Goal: Task Accomplishment & Management: Manage account settings

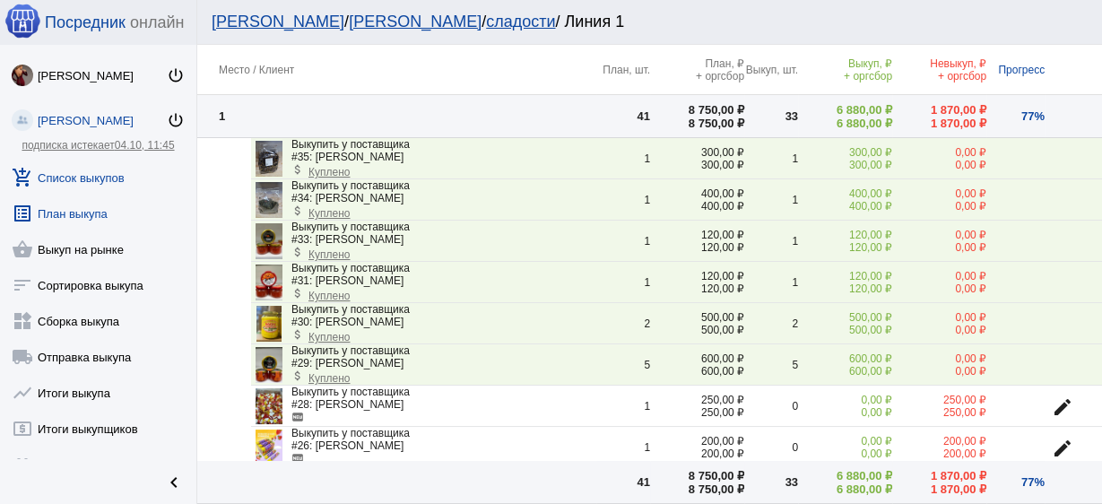
click at [106, 179] on link "add_shopping_cart Список выкупов" at bounding box center [98, 174] width 196 height 36
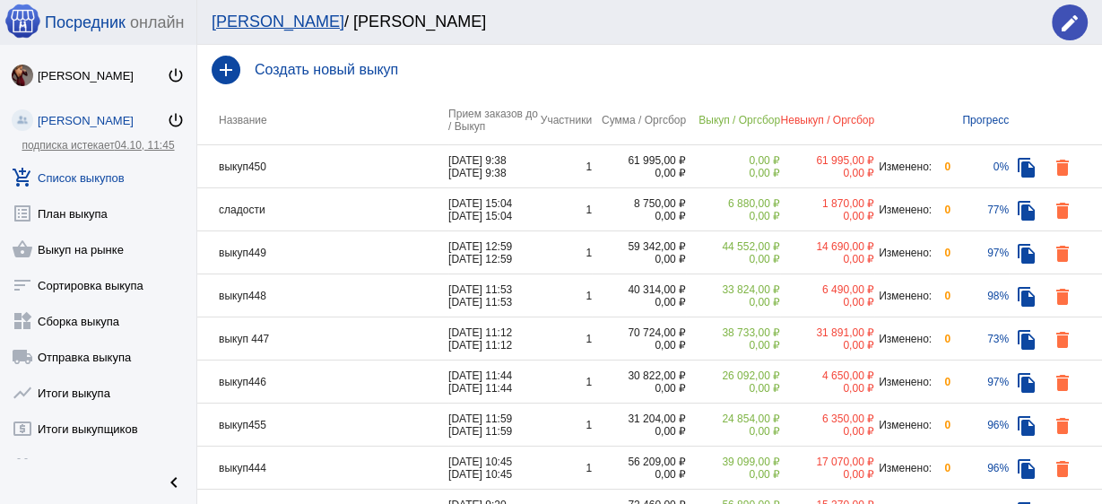
click at [314, 173] on td "выкуп450" at bounding box center [322, 166] width 251 height 43
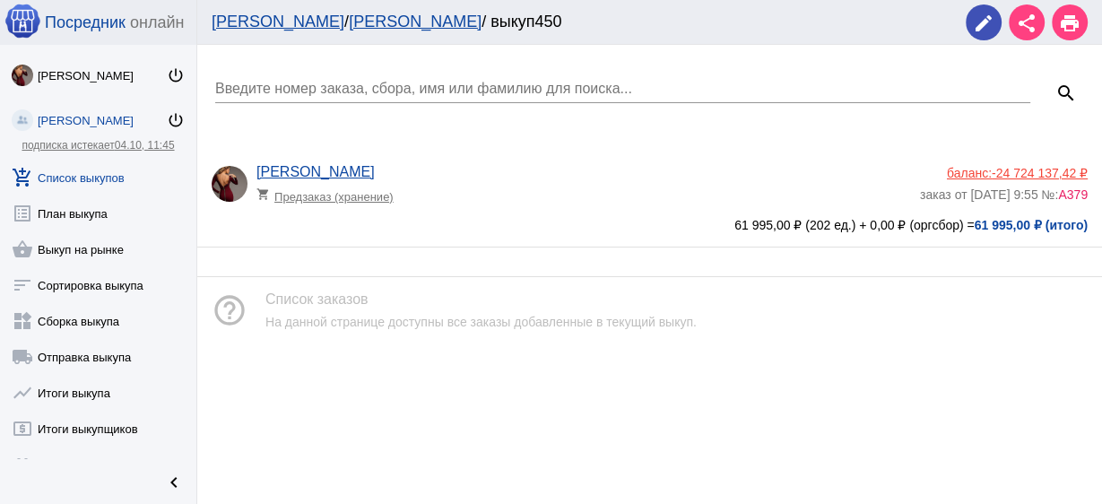
click at [534, 192] on app-delivery-type "shopping_cart Предзаказ (хранение)" at bounding box center [584, 191] width 655 height 23
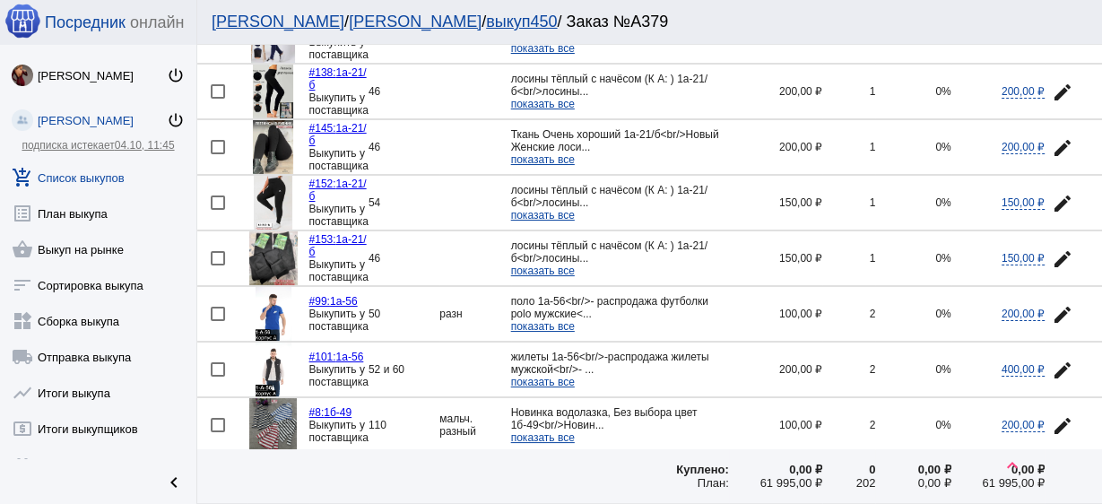
scroll to position [2583, 0]
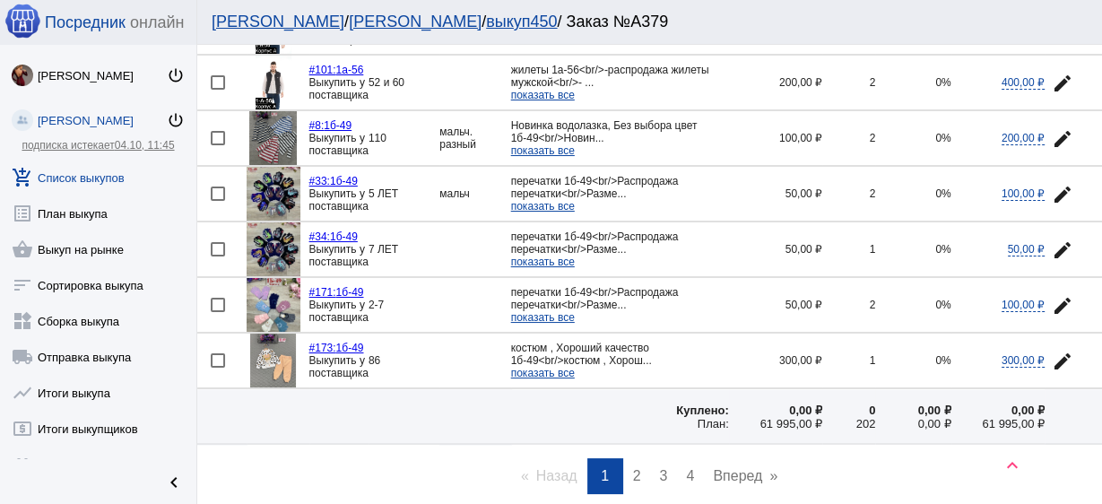
click at [638, 458] on link "page 2" at bounding box center [637, 476] width 26 height 36
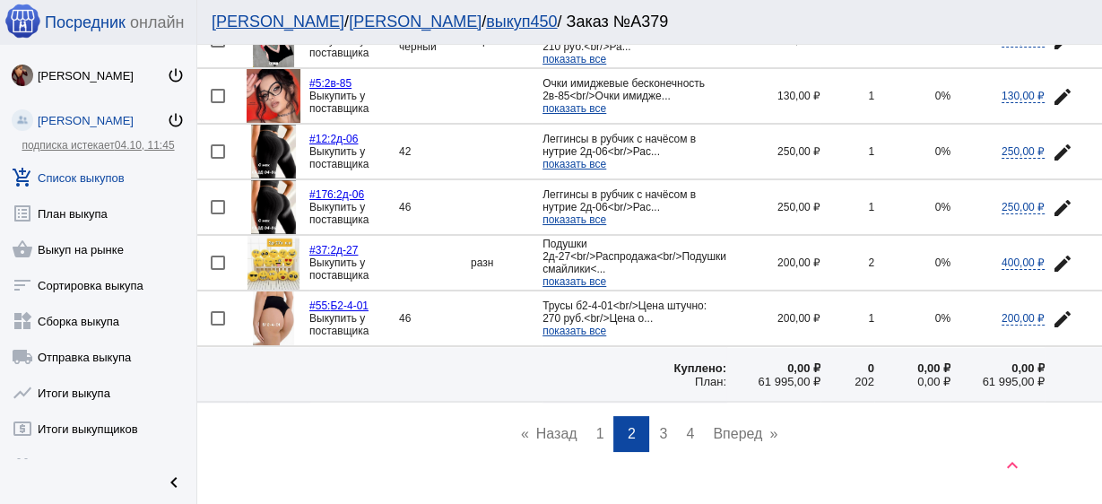
scroll to position [2616, 0]
click at [659, 426] on span "3" at bounding box center [663, 433] width 8 height 15
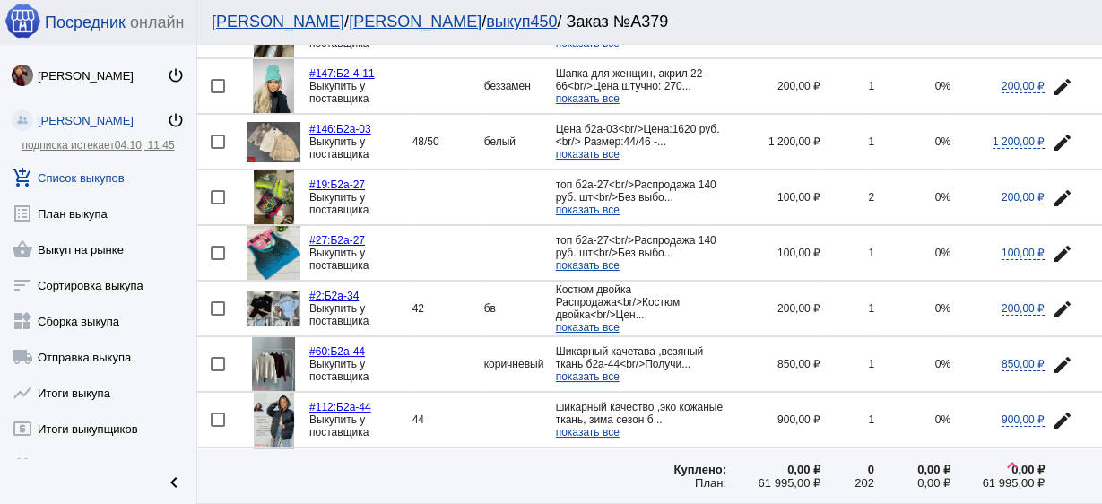
scroll to position [1220, 0]
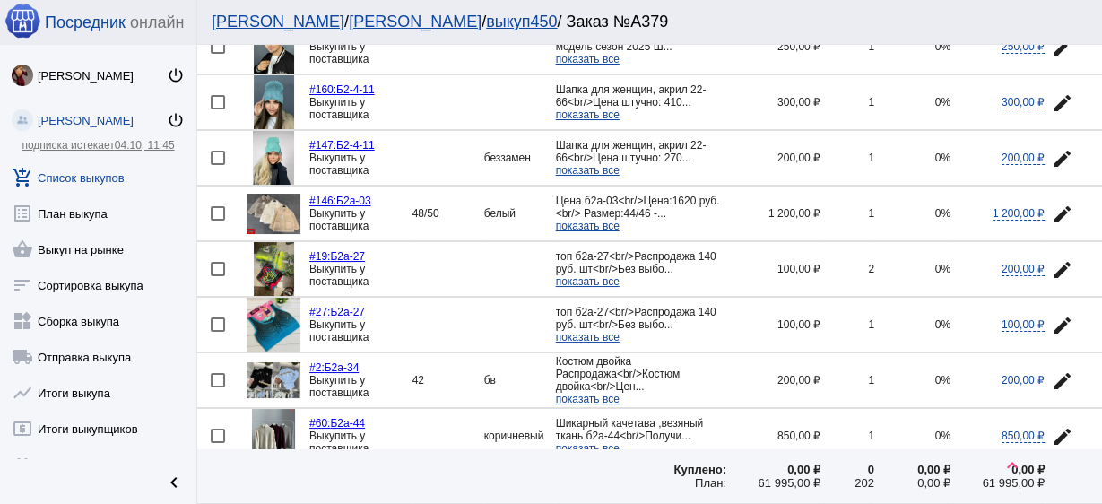
click at [1054, 204] on mat-icon "edit" at bounding box center [1063, 215] width 22 height 22
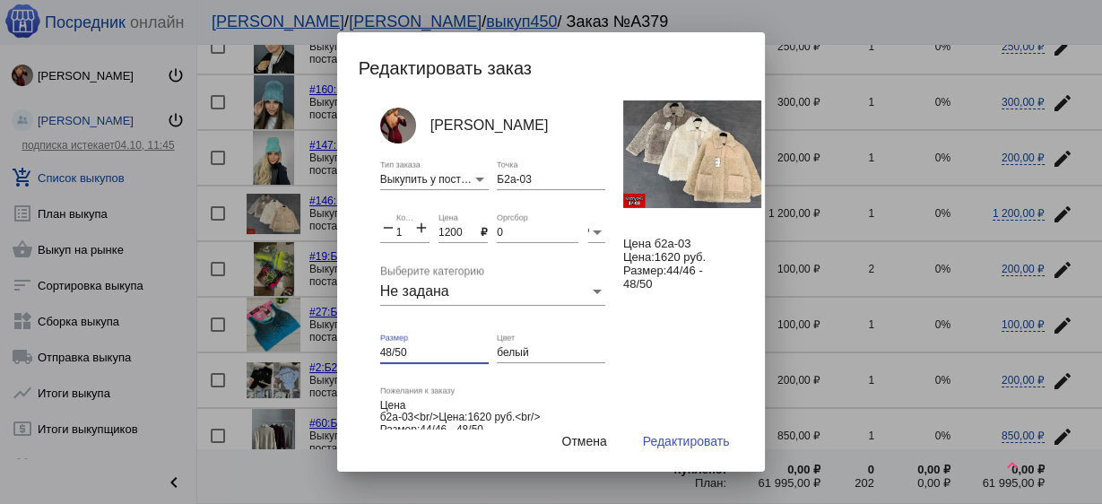
click at [445, 348] on input "48/50" at bounding box center [434, 353] width 109 height 13
drag, startPoint x: 548, startPoint y: 353, endPoint x: 470, endPoint y: 344, distance: 78.7
click at [470, 342] on div "[PERSON_NAME] Выкупить у поставщика Тип заказа Б2а-03 Точка remove 1 Количество…" at bounding box center [506, 268] width 252 height 336
click at [429, 351] on input "48/50" at bounding box center [434, 353] width 109 height 13
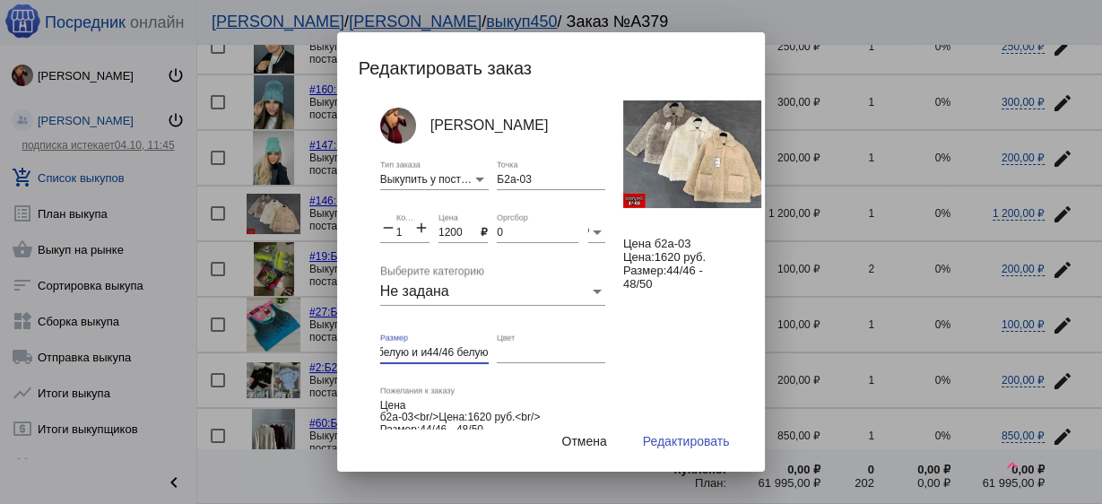
click at [425, 350] on input "48/50 -белую и и44/46 белую" at bounding box center [434, 353] width 109 height 13
type input "48/50 -белую и 44/46 белую"
click at [421, 231] on mat-icon "add" at bounding box center [421, 230] width 16 height 22
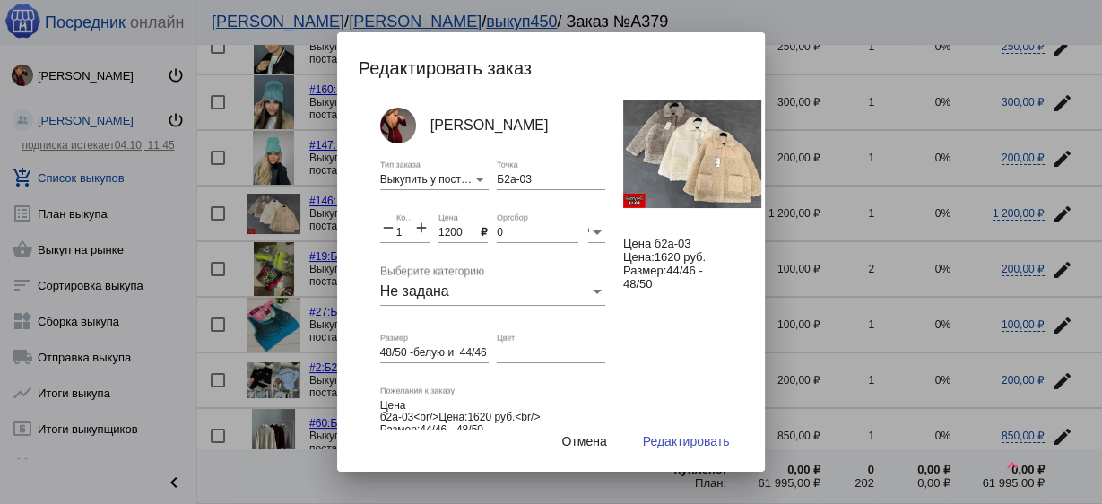
type input "2"
drag, startPoint x: 499, startPoint y: 429, endPoint x: 452, endPoint y: 362, distance: 81.1
click at [447, 356] on input "48/50 -белую и 44/46 белую" at bounding box center [434, 353] width 109 height 13
click at [704, 444] on span "Редактировать" at bounding box center [686, 441] width 87 height 14
